Goal: Obtain resource: Download file/media

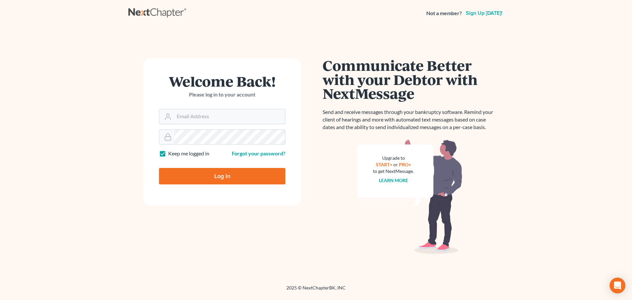
type input "[PERSON_NAME][EMAIL_ADDRESS][PERSON_NAME][DOMAIN_NAME]"
drag, startPoint x: 198, startPoint y: 178, endPoint x: 131, endPoint y: 127, distance: 83.9
click at [198, 178] on input "Log In" at bounding box center [222, 176] width 126 height 16
type input "Thinking..."
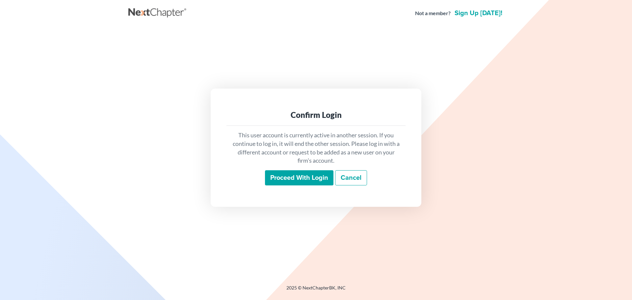
click at [282, 179] on input "Proceed with login" at bounding box center [299, 177] width 68 height 15
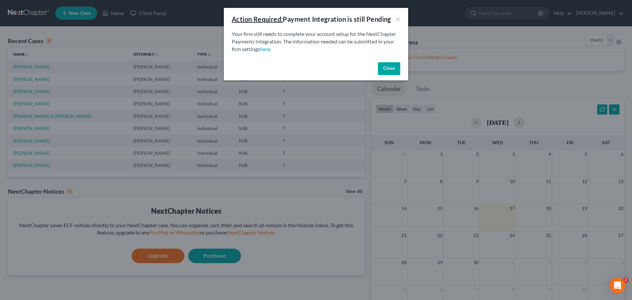
click at [385, 72] on button "Close" at bounding box center [389, 68] width 22 height 13
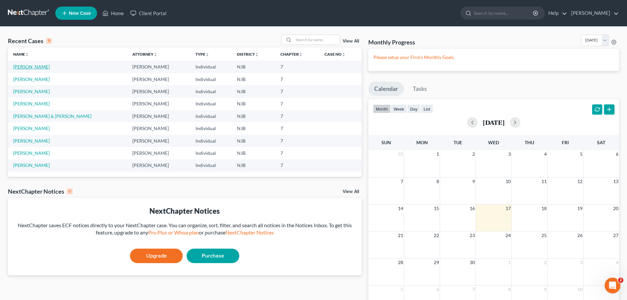
click at [38, 67] on link "[PERSON_NAME]" at bounding box center [31, 67] width 37 height 6
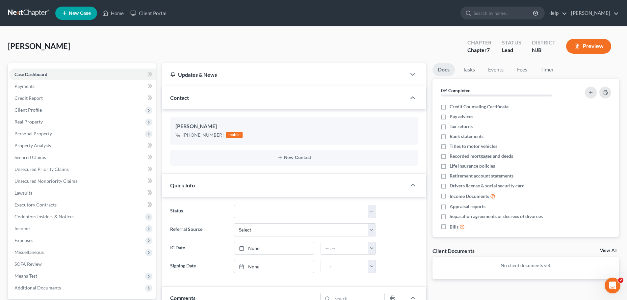
click at [580, 50] on button "Preview" at bounding box center [588, 46] width 45 height 15
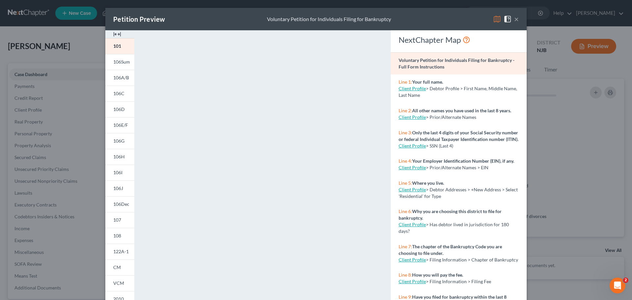
click at [514, 19] on button "×" at bounding box center [516, 19] width 5 height 8
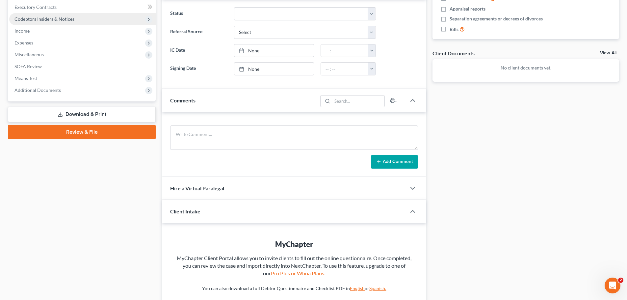
click at [103, 114] on link "Download & Print" at bounding box center [82, 114] width 148 height 15
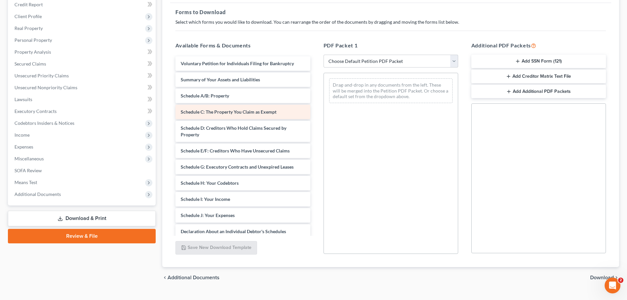
scroll to position [99, 0]
